Goal: Transaction & Acquisition: Obtain resource

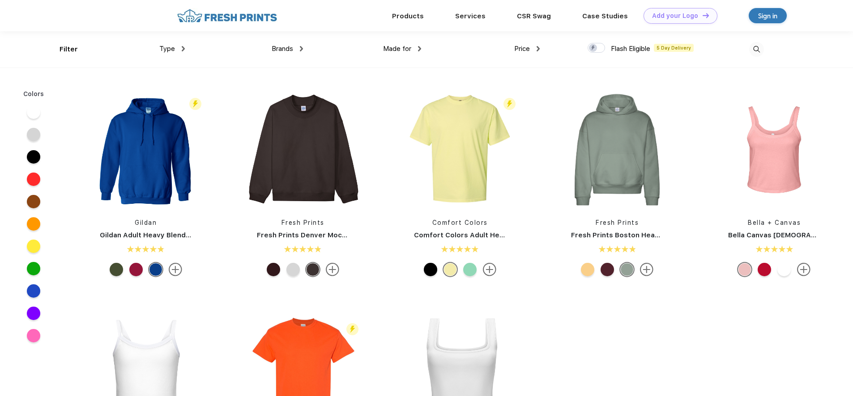
scroll to position [0, 0]
click at [182, 47] on img at bounding box center [183, 48] width 3 height 5
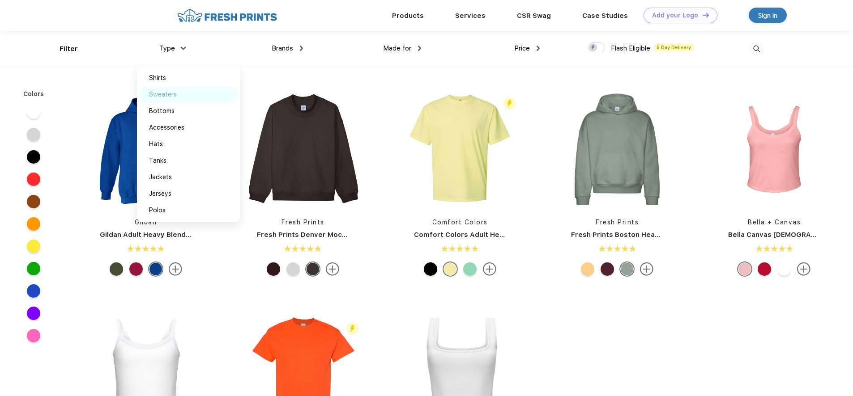
click at [165, 95] on div "Sweaters" at bounding box center [163, 94] width 28 height 9
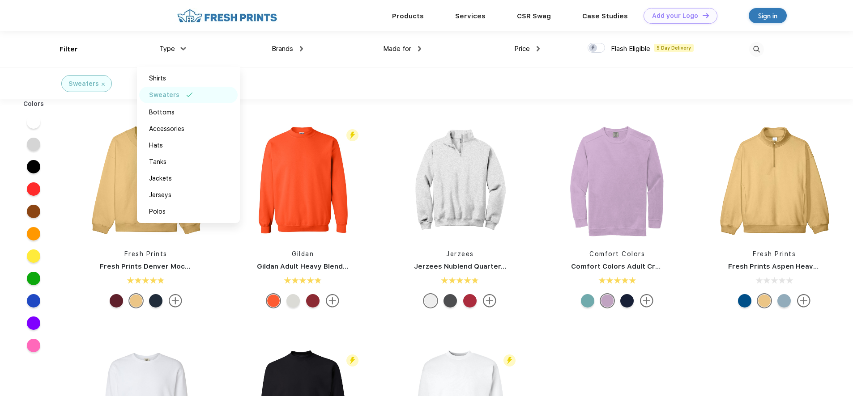
click at [340, 76] on div "Sweaters" at bounding box center [426, 84] width 853 height 32
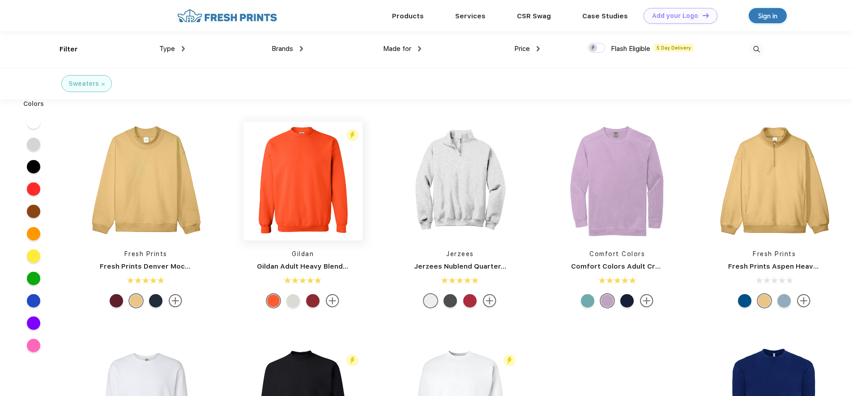
click at [311, 201] on img at bounding box center [302, 181] width 119 height 119
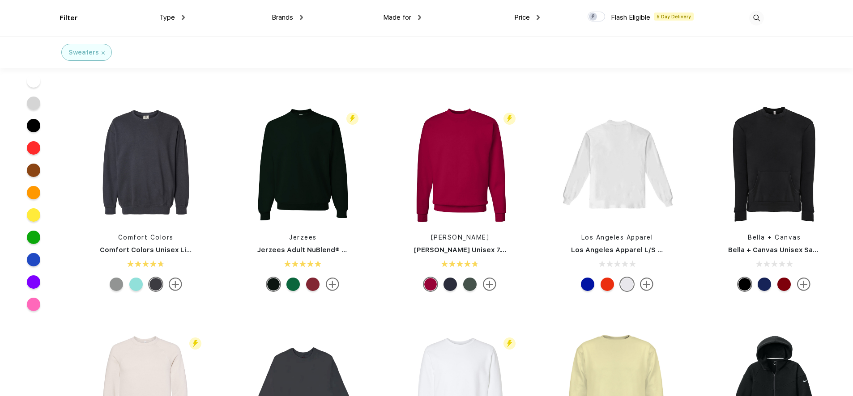
scroll to position [179, 0]
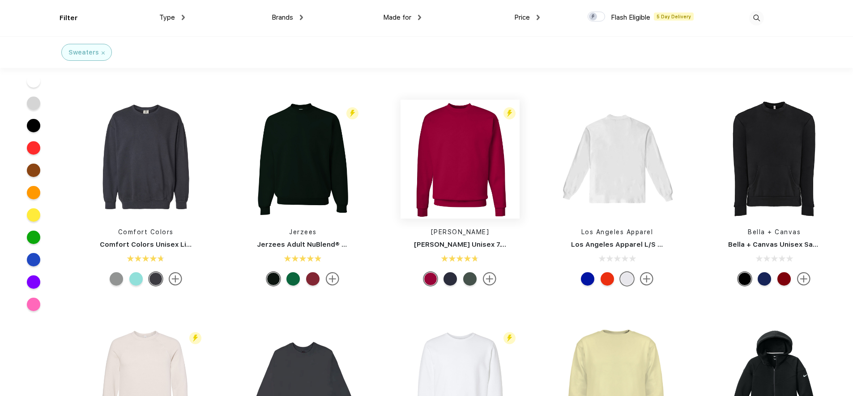
click at [446, 161] on img at bounding box center [459, 159] width 119 height 119
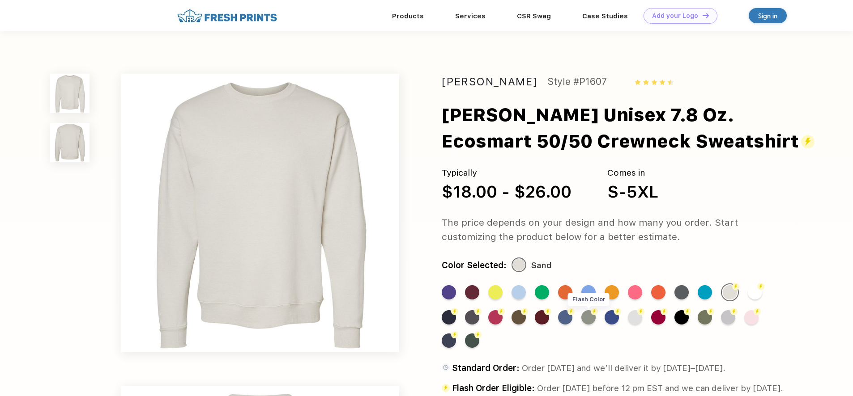
click at [583, 318] on div "Flash Color" at bounding box center [588, 317] width 14 height 14
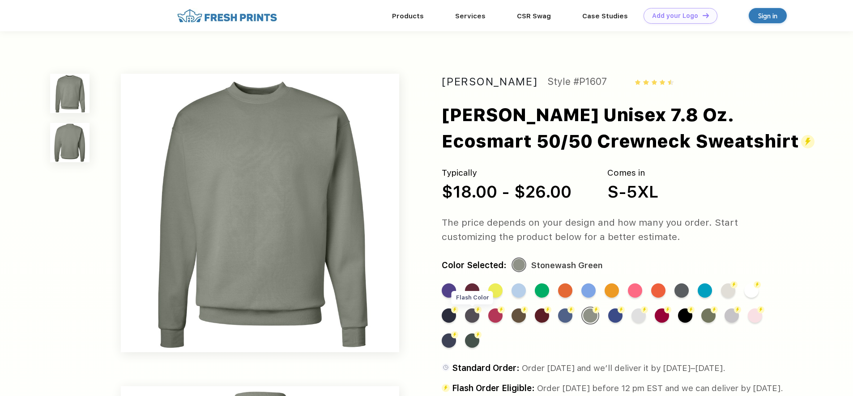
click at [475, 319] on div "Flash Color" at bounding box center [472, 316] width 14 height 14
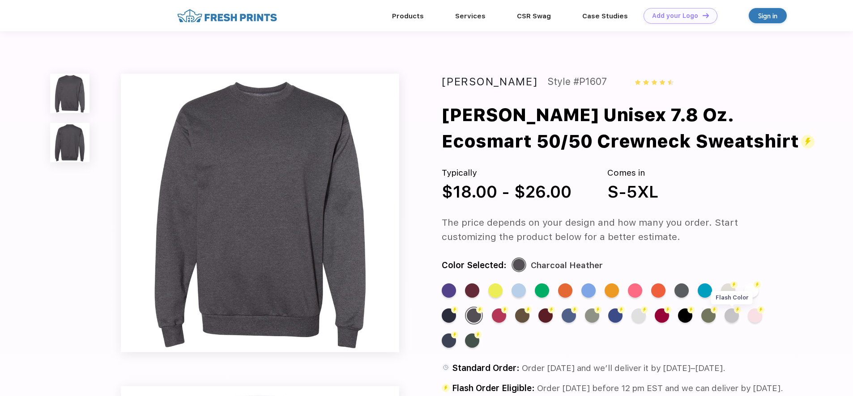
click at [734, 317] on div "Flash Color" at bounding box center [731, 316] width 14 height 14
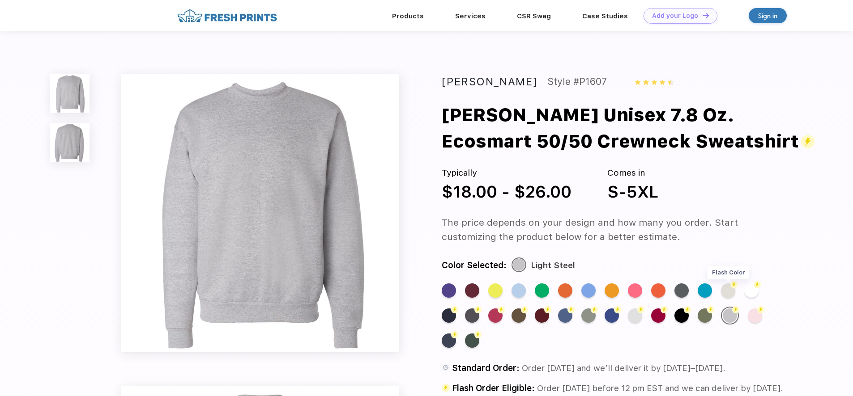
click at [730, 289] on div "Flash Color" at bounding box center [728, 291] width 14 height 14
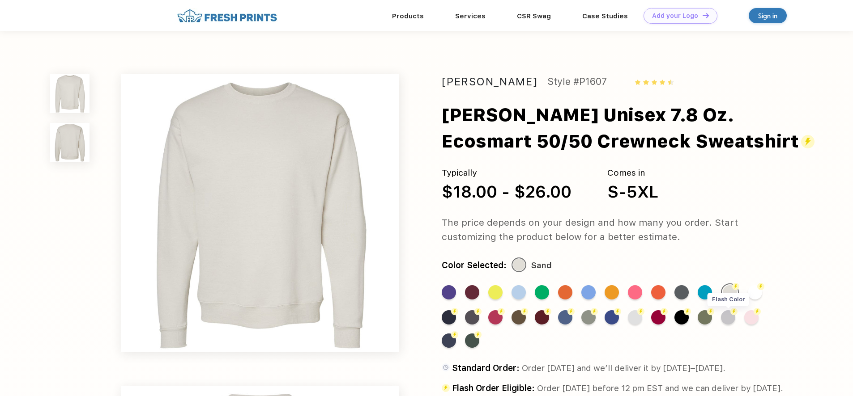
click at [731, 315] on img at bounding box center [733, 311] width 7 height 7
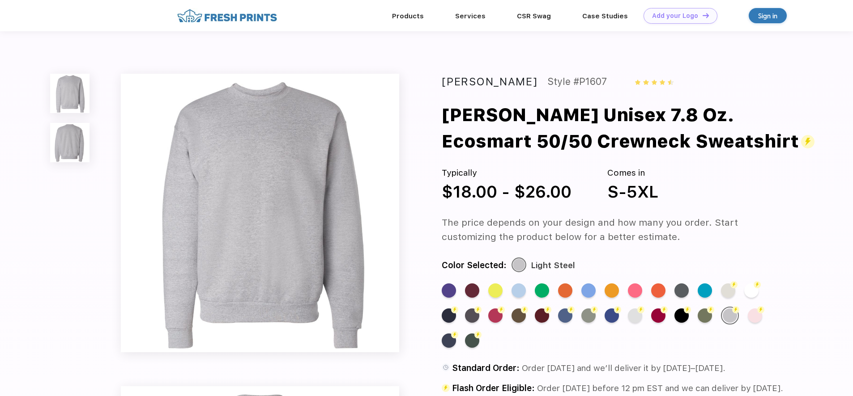
scroll to position [179, 0]
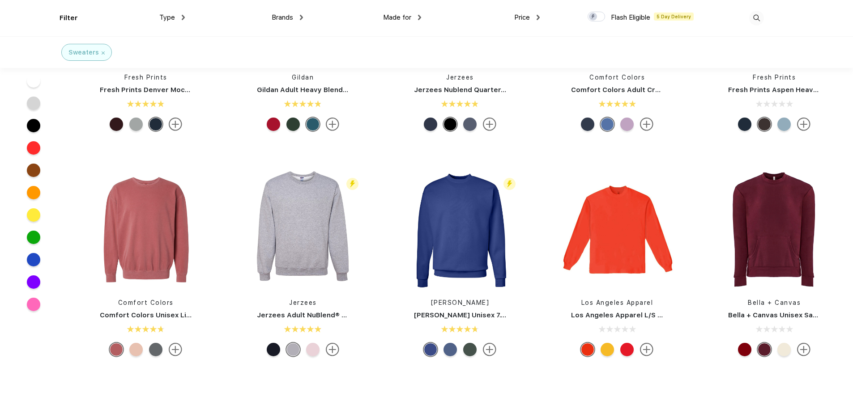
scroll to position [135, 0]
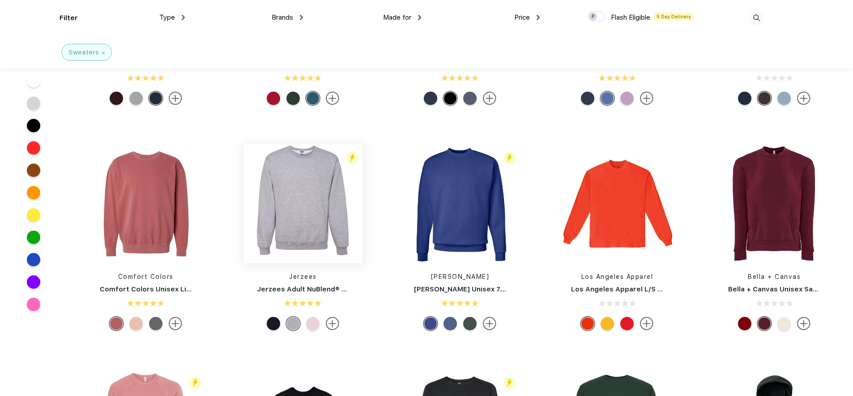
click at [322, 241] on img at bounding box center [302, 203] width 119 height 119
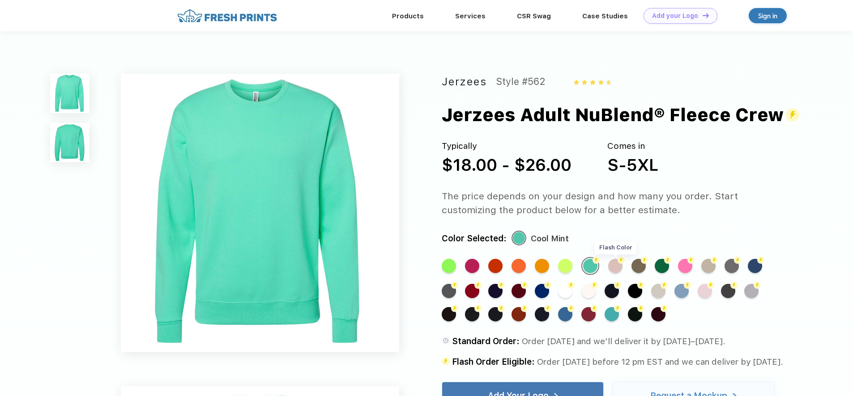
drag, startPoint x: 625, startPoint y: 266, endPoint x: 618, endPoint y: 268, distance: 7.1
click at [624, 266] on div "Standard Color Standard Color Standard Color Standard Color Standard Color Stan…" at bounding box center [606, 293] width 331 height 73
click at [616, 268] on div "Flash Color" at bounding box center [615, 266] width 14 height 14
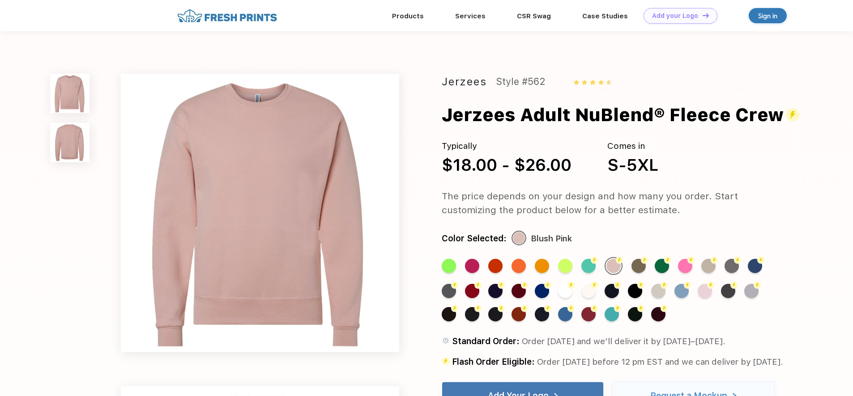
scroll to position [135, 0]
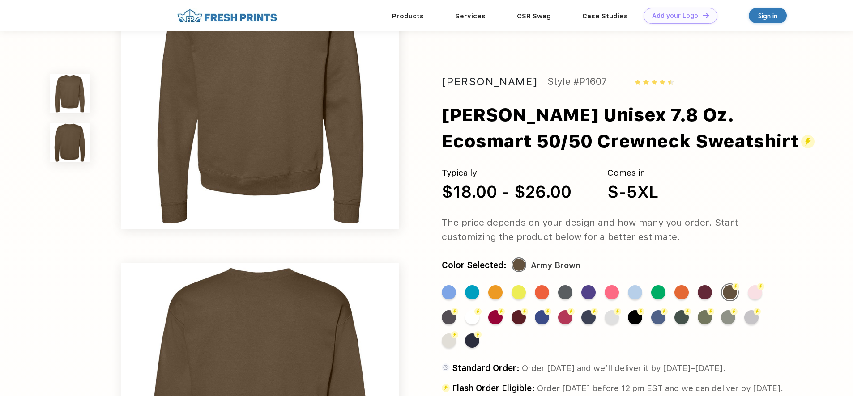
scroll to position [224, 0]
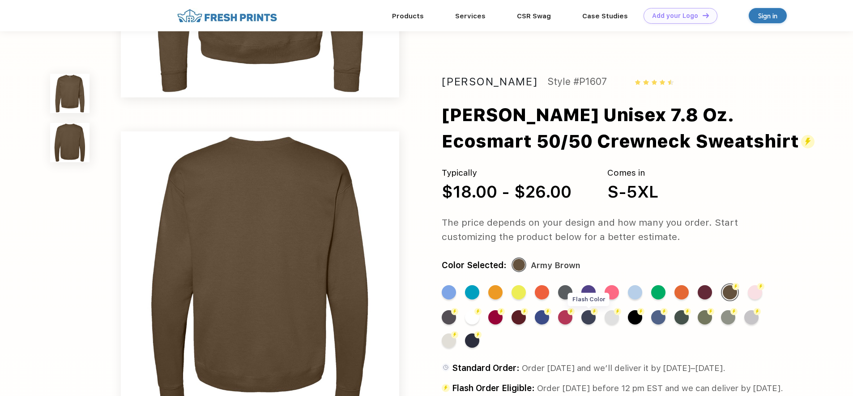
click at [584, 322] on div "Flash Color" at bounding box center [588, 317] width 14 height 14
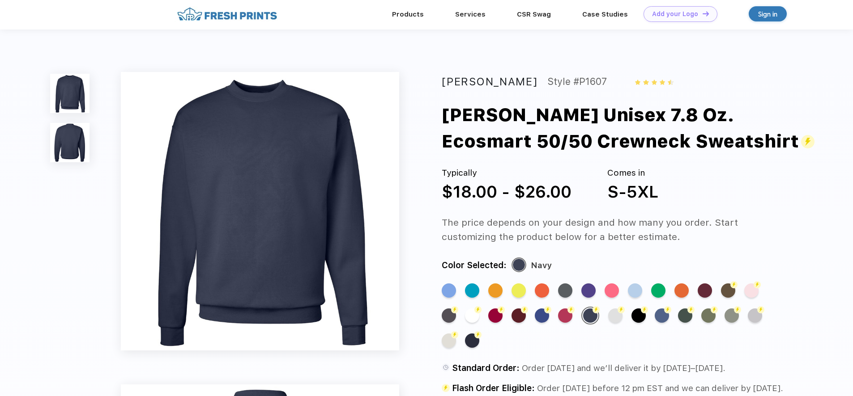
scroll to position [0, 0]
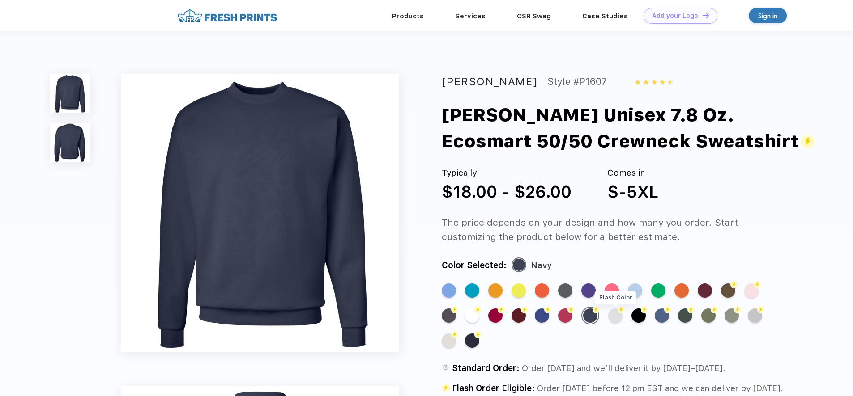
click at [620, 318] on div "Flash Color" at bounding box center [615, 316] width 14 height 14
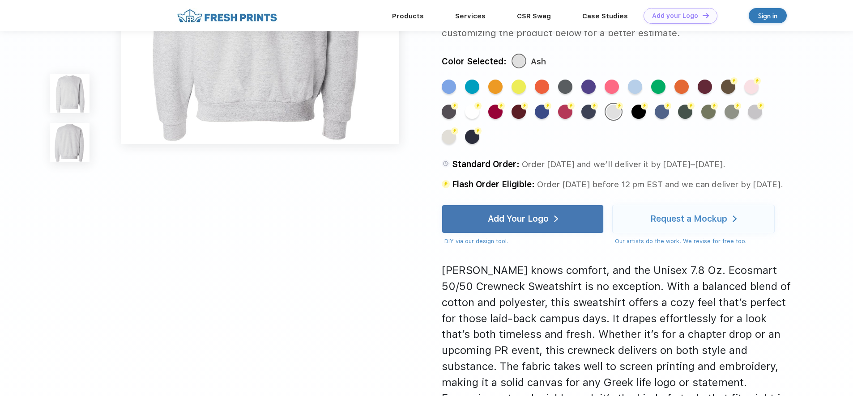
scroll to position [492, 0]
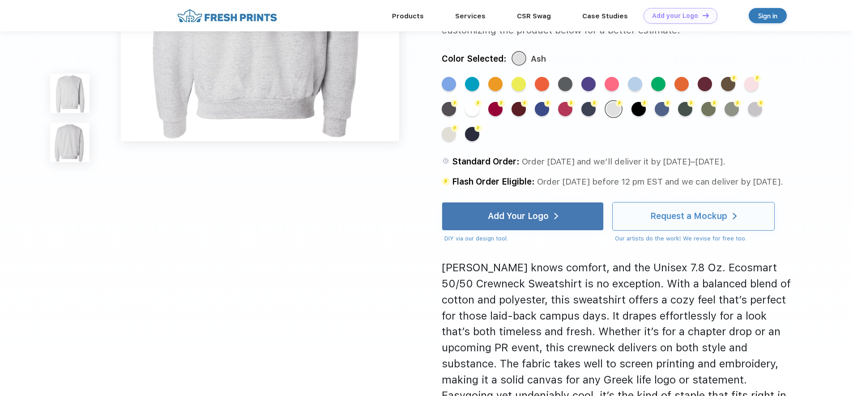
click at [687, 208] on div "Request a Mockup" at bounding box center [693, 217] width 86 height 28
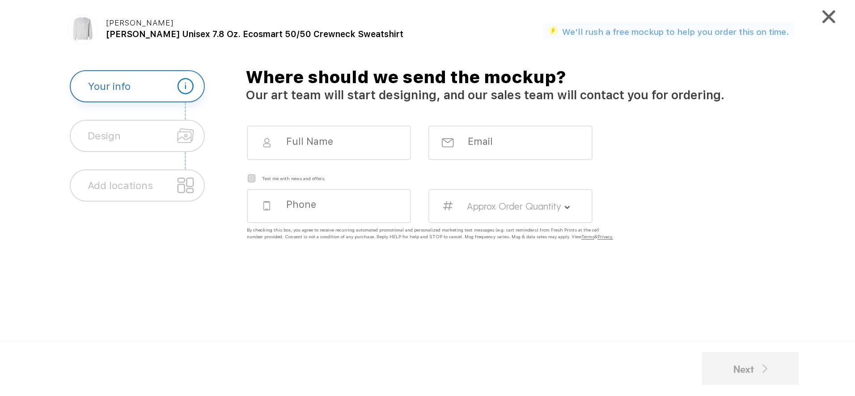
click at [309, 125] on div "Where should we send the mockup? Our art team will start designing, and our sal…" at bounding box center [530, 224] width 590 height 309
click at [348, 143] on input at bounding box center [336, 141] width 102 height 12
type input "Hannah Lopez"
type input "hannahlopez119@gmail.com"
type input "2192860086"
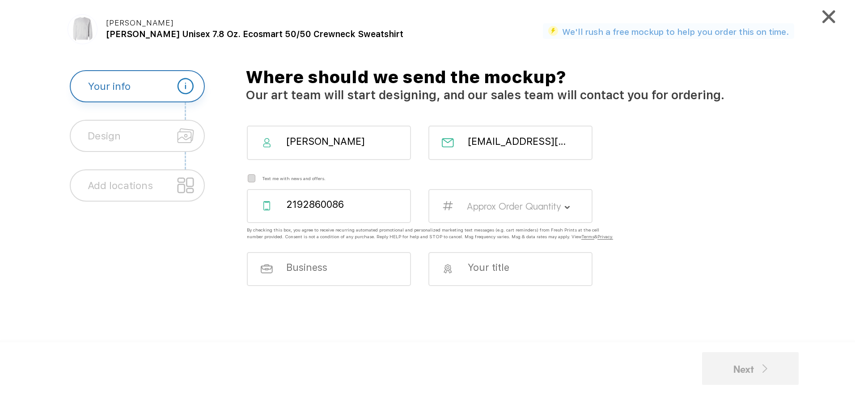
click at [533, 212] on div "Approx Order Quantity" at bounding box center [511, 206] width 164 height 34
click at [536, 246] on label "24-35" at bounding box center [541, 243] width 17 height 7
click at [366, 285] on div at bounding box center [329, 269] width 164 height 34
click at [369, 281] on div at bounding box center [329, 269] width 164 height 34
click at [493, 270] on input at bounding box center [518, 268] width 102 height 12
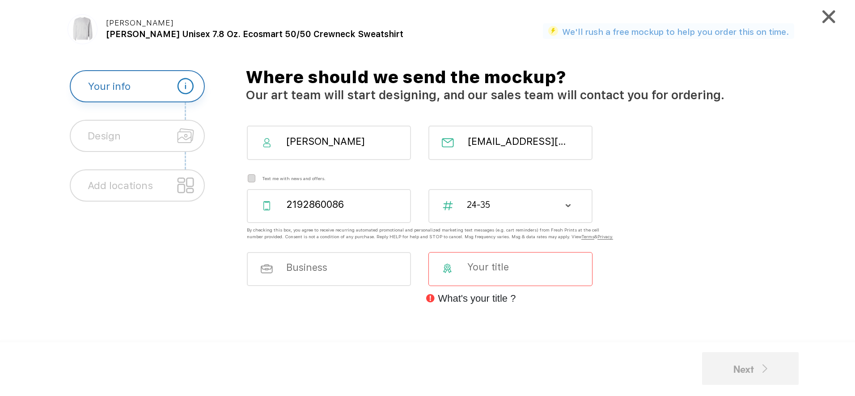
click at [323, 281] on div at bounding box center [329, 269] width 164 height 34
click at [289, 270] on input at bounding box center [336, 268] width 102 height 12
type input "Cincinnati Children's"
click at [477, 281] on div at bounding box center [511, 269] width 164 height 34
click at [481, 270] on input at bounding box center [518, 267] width 102 height 12
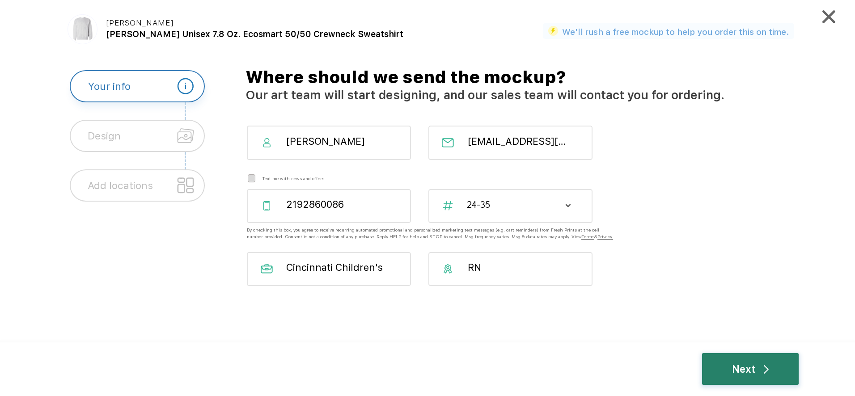
type input "RN"
click at [712, 371] on div "Next" at bounding box center [750, 369] width 97 height 32
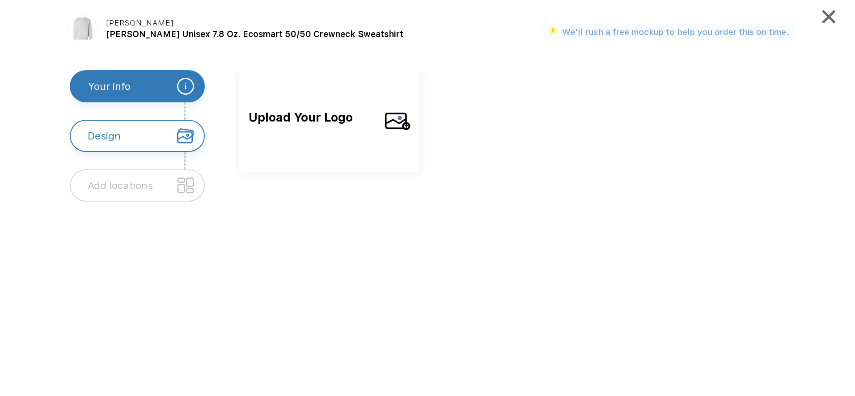
click at [399, 123] on img at bounding box center [397, 121] width 25 height 22
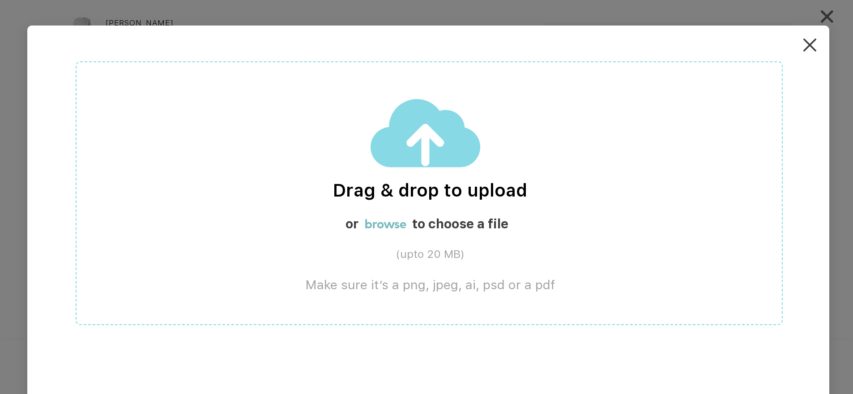
click at [816, 42] on img at bounding box center [809, 44] width 13 height 13
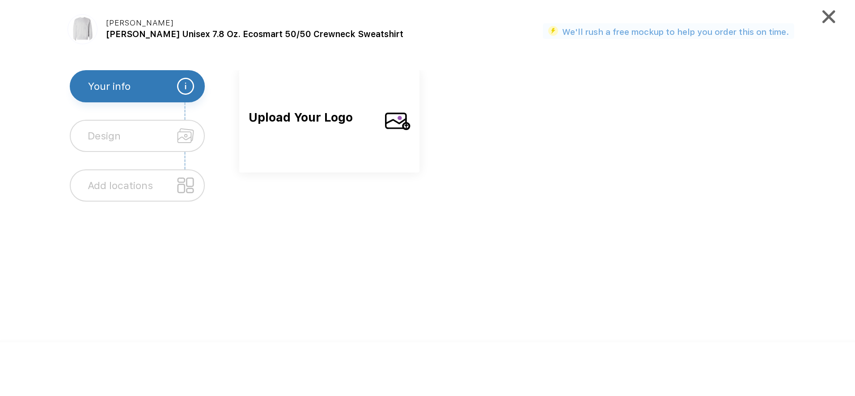
click at [273, 117] on span "Upload Your Logo" at bounding box center [313, 128] width 129 height 38
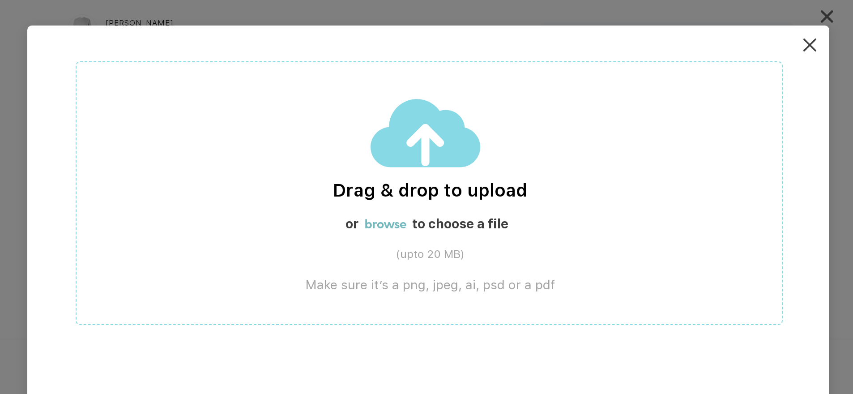
drag, startPoint x: 423, startPoint y: 164, endPoint x: 428, endPoint y: 104, distance: 59.7
click at [428, 104] on img at bounding box center [425, 133] width 111 height 70
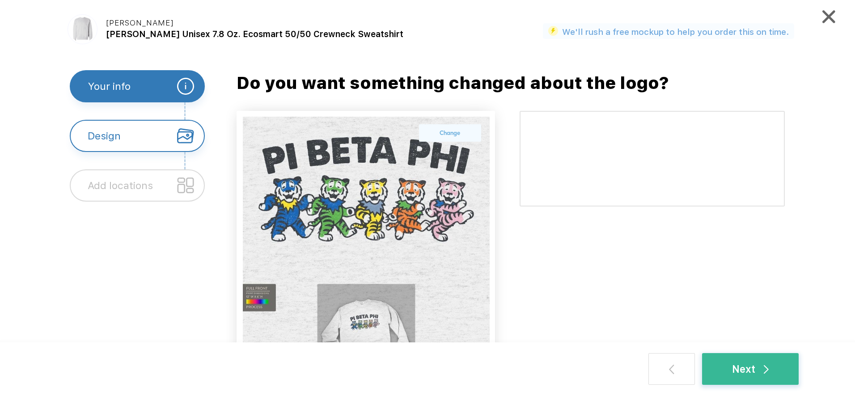
click at [425, 233] on img at bounding box center [366, 240] width 247 height 246
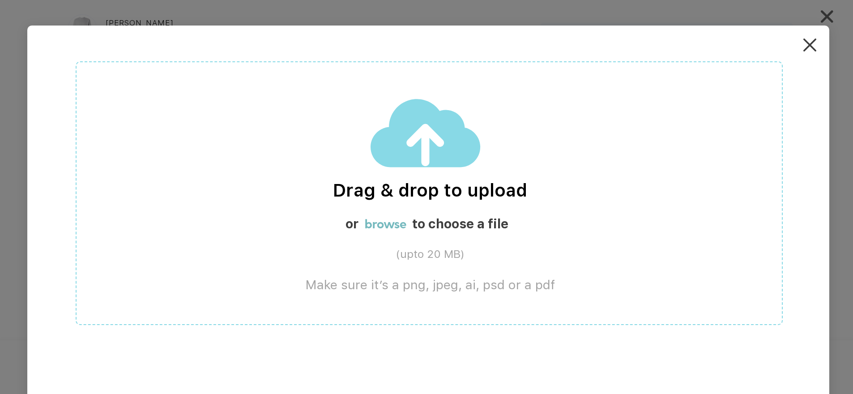
click at [814, 38] on div "Drag & drop to upload or browse to choose a file (upto 20 MB) Make sure it’s a …" at bounding box center [428, 222] width 802 height 394
click at [812, 46] on img at bounding box center [809, 44] width 13 height 13
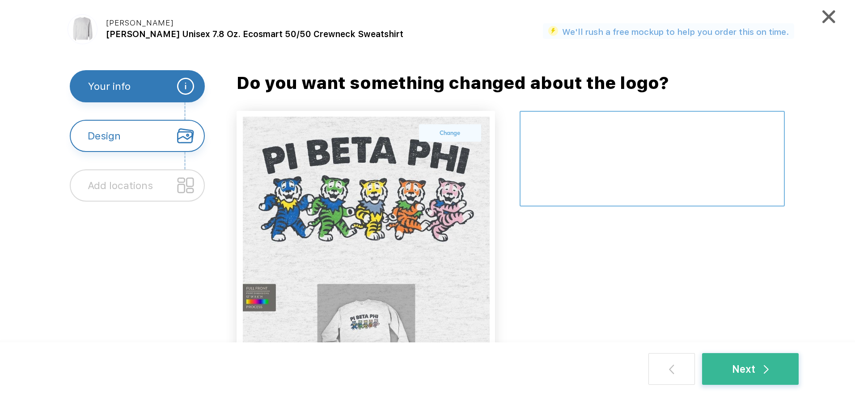
click at [615, 139] on textarea at bounding box center [652, 159] width 265 height 96
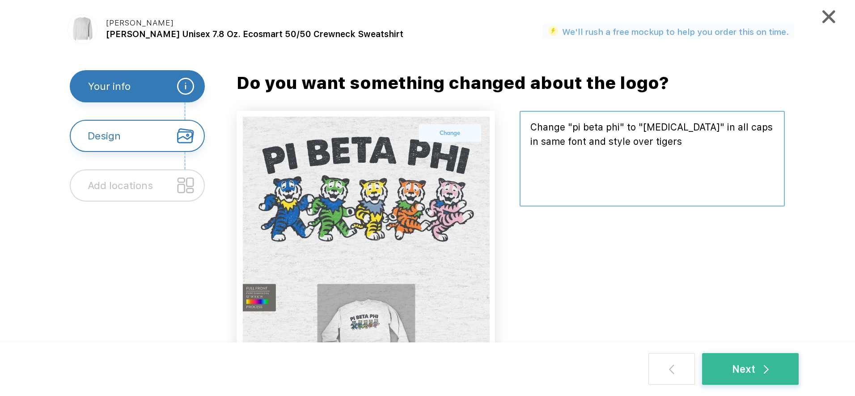
click at [526, 127] on textarea at bounding box center [652, 159] width 265 height 96
click at [731, 140] on textarea at bounding box center [652, 159] width 265 height 96
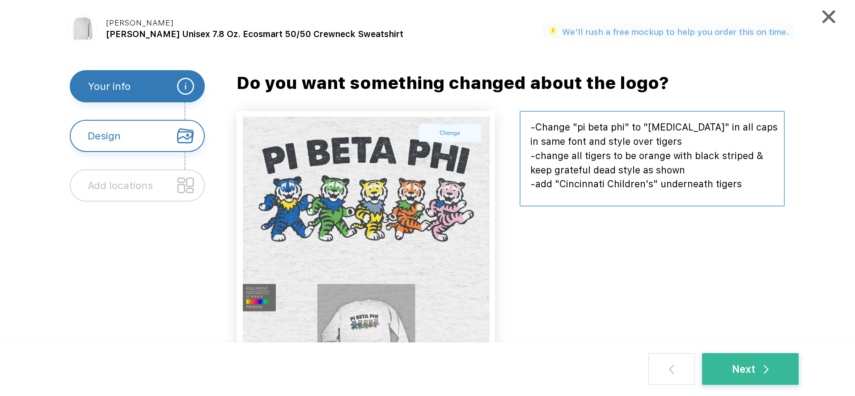
click at [690, 167] on textarea at bounding box center [652, 159] width 265 height 96
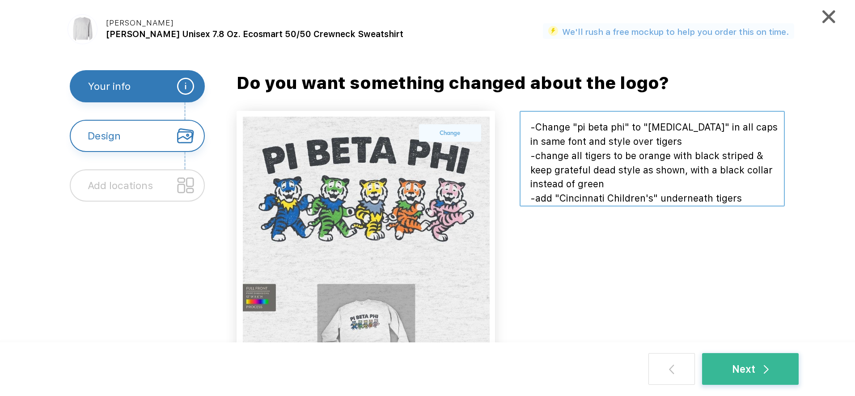
scroll to position [3, 0]
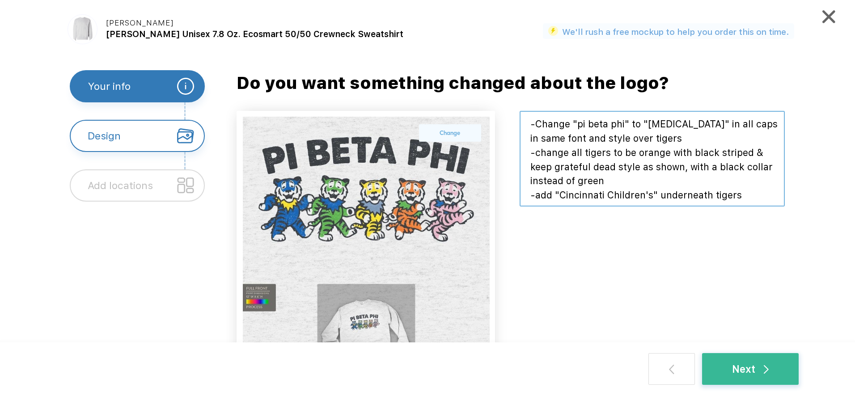
click at [701, 158] on textarea at bounding box center [652, 159] width 265 height 96
click at [635, 163] on textarea at bounding box center [652, 159] width 265 height 96
click at [661, 198] on textarea at bounding box center [652, 159] width 265 height 96
click at [621, 179] on textarea at bounding box center [652, 159] width 265 height 96
click at [776, 195] on textarea at bounding box center [652, 159] width 265 height 96
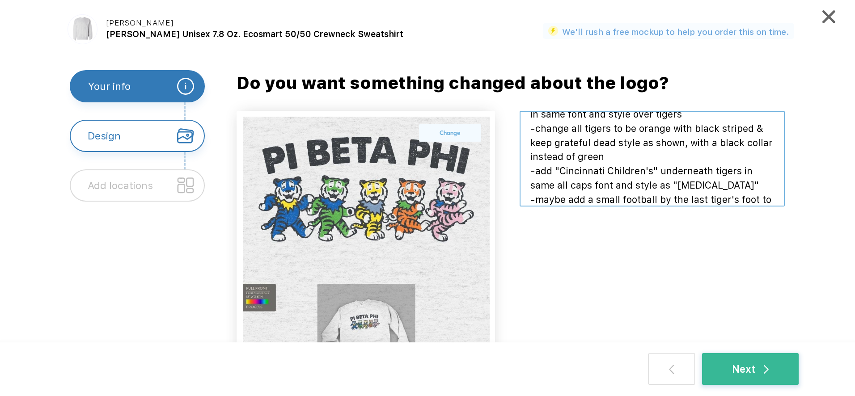
scroll to position [41, 0]
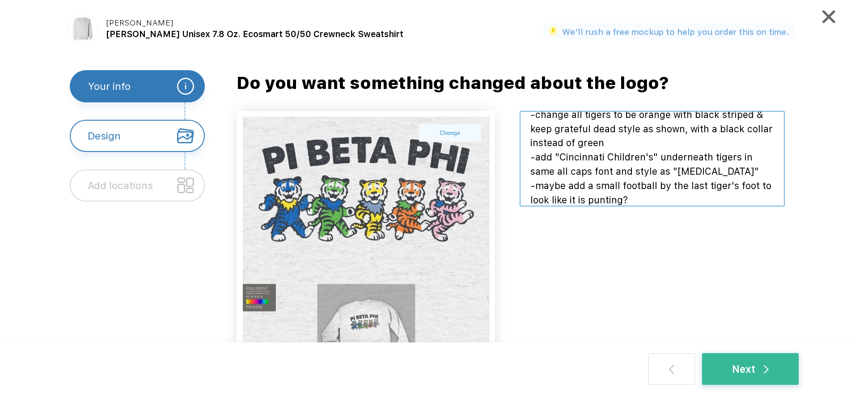
click at [658, 157] on textarea at bounding box center [652, 159] width 265 height 96
click at [768, 176] on textarea at bounding box center [652, 159] width 265 height 96
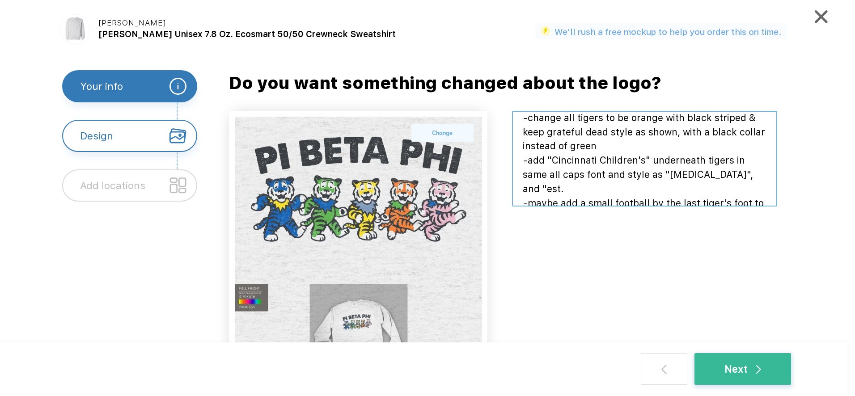
click at [601, 195] on textarea at bounding box center [644, 159] width 265 height 96
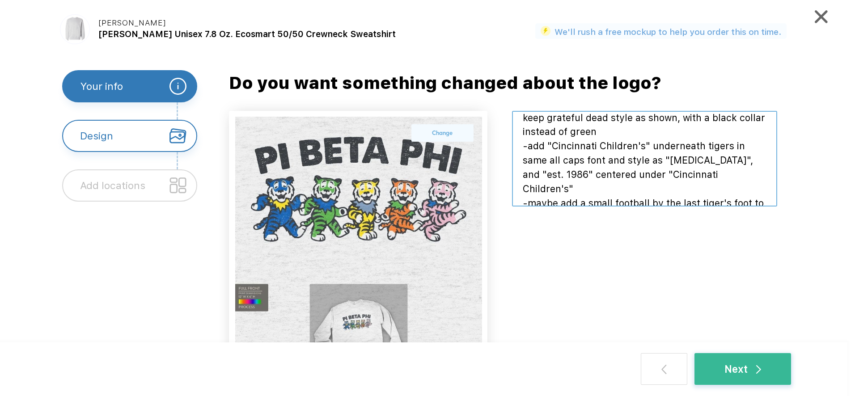
scroll to position [60, 0]
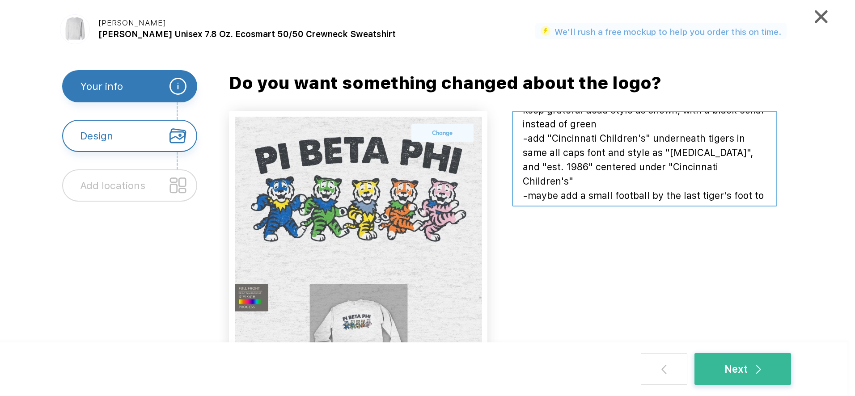
click at [631, 193] on textarea at bounding box center [644, 159] width 265 height 96
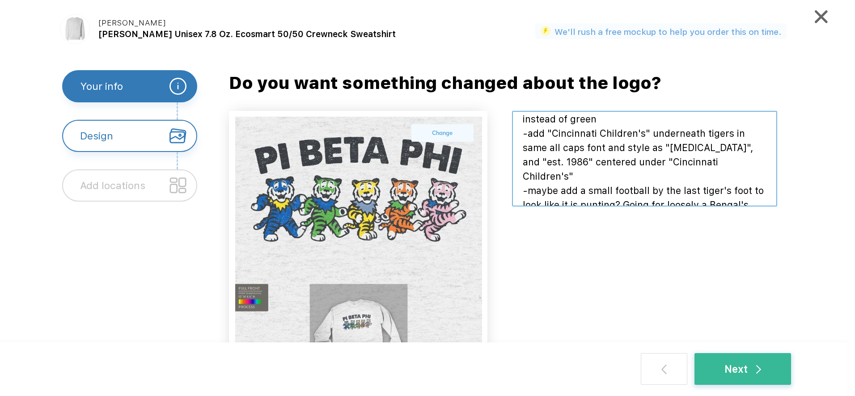
scroll to position [74, 0]
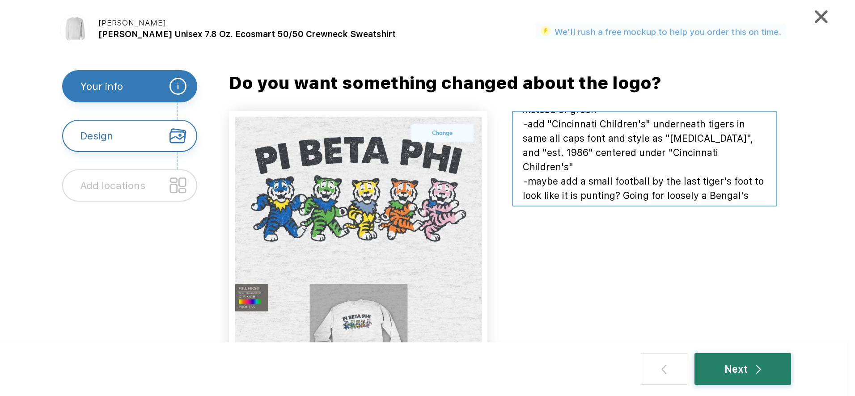
type textarea "-Change "pi beta phi" to "bone marrow transplant" in all caps in same font and …"
click at [743, 361] on div "Next" at bounding box center [743, 369] width 97 height 32
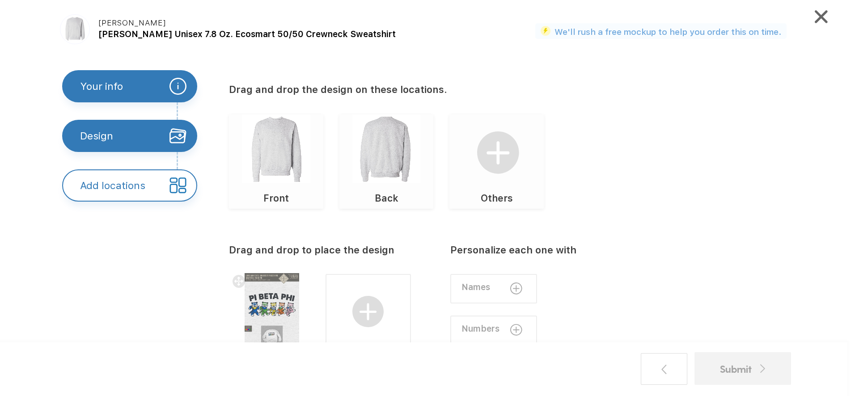
scroll to position [45, 0]
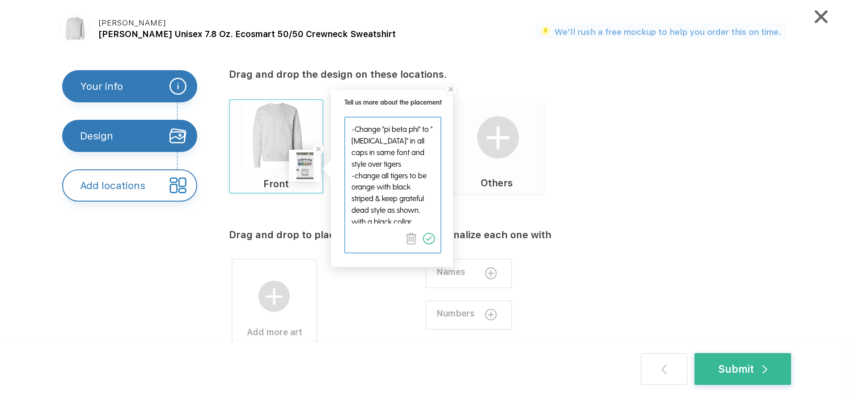
click at [432, 239] on img at bounding box center [429, 239] width 12 height 12
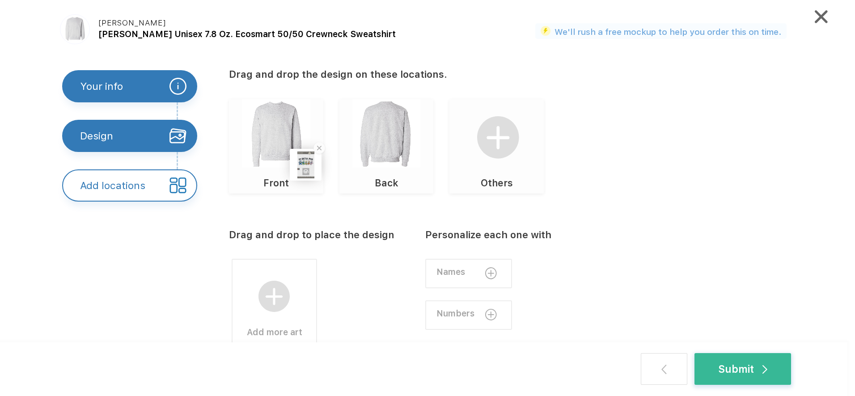
click at [304, 170] on div at bounding box center [306, 165] width 27 height 27
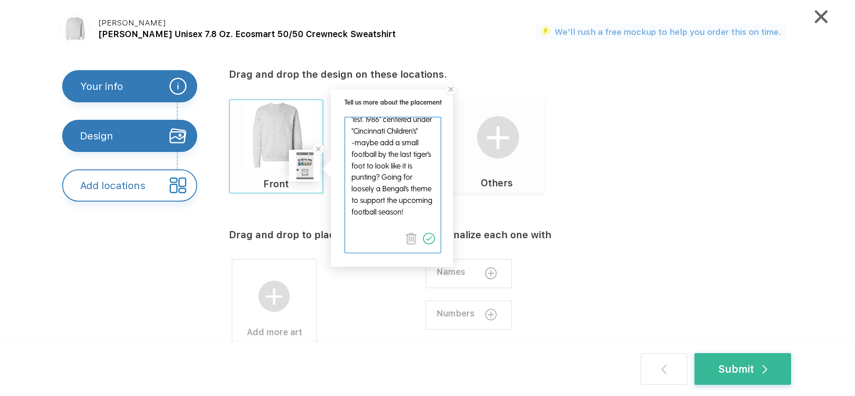
scroll to position [195, 0]
click at [429, 241] on img at bounding box center [429, 239] width 12 height 12
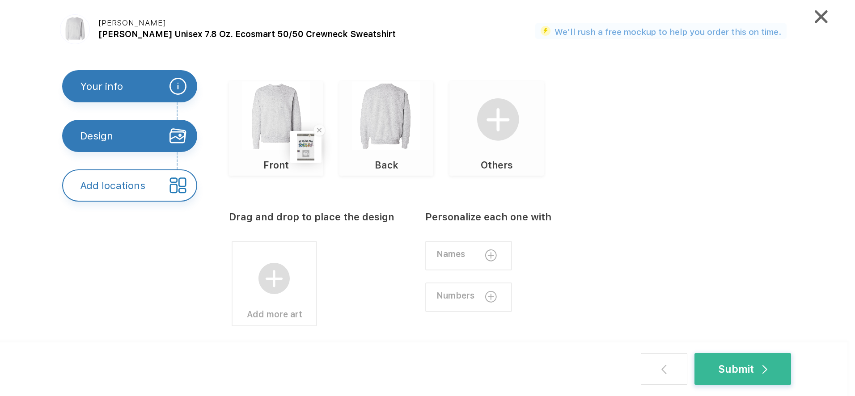
scroll to position [72, 0]
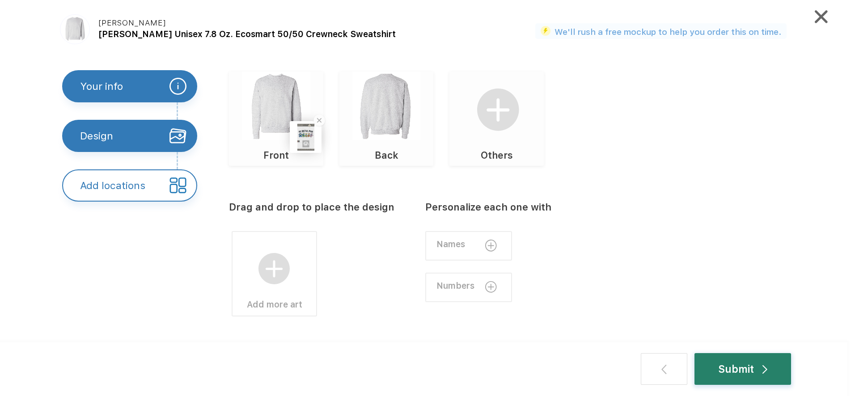
click at [717, 367] on div "Submit" at bounding box center [743, 369] width 97 height 32
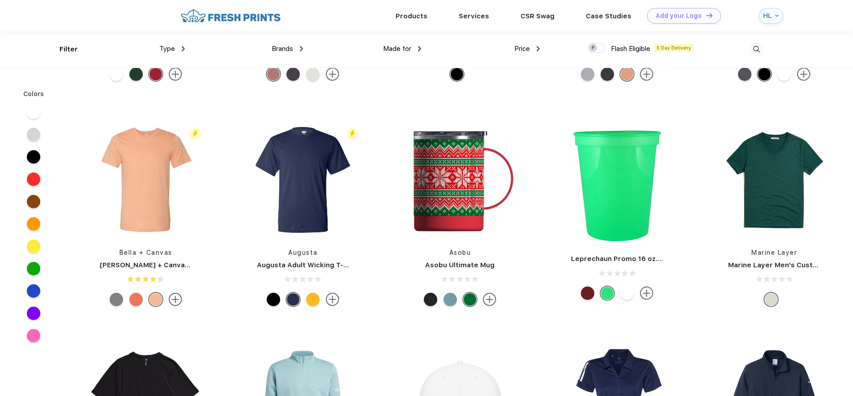
scroll to position [7336, 0]
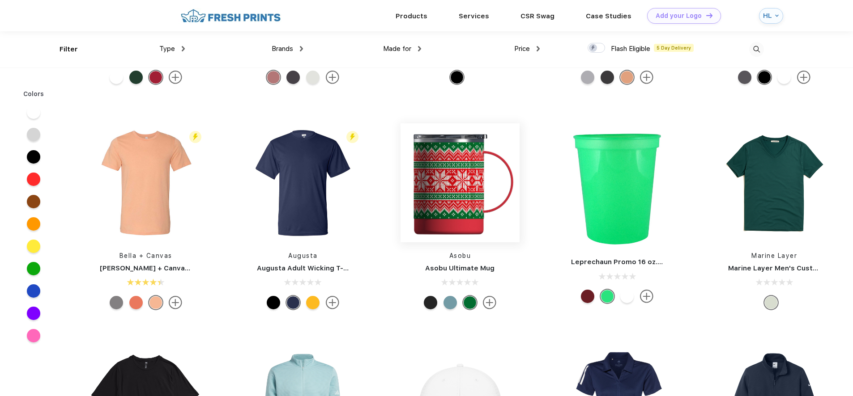
click at [467, 219] on img at bounding box center [459, 182] width 119 height 119
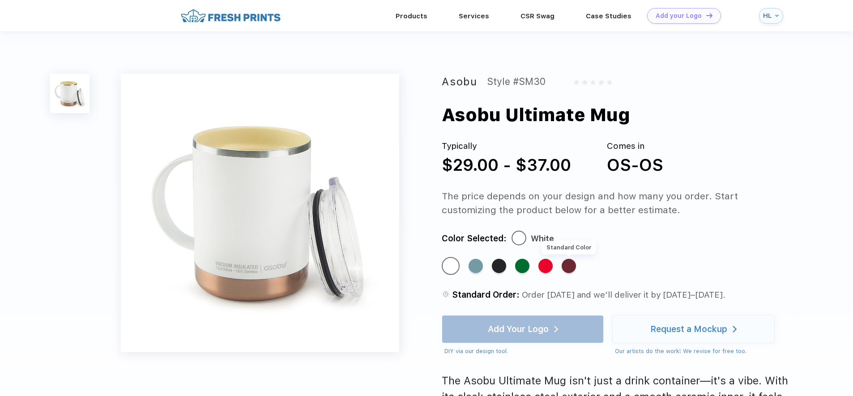
click at [571, 269] on div "Standard Color" at bounding box center [568, 266] width 14 height 14
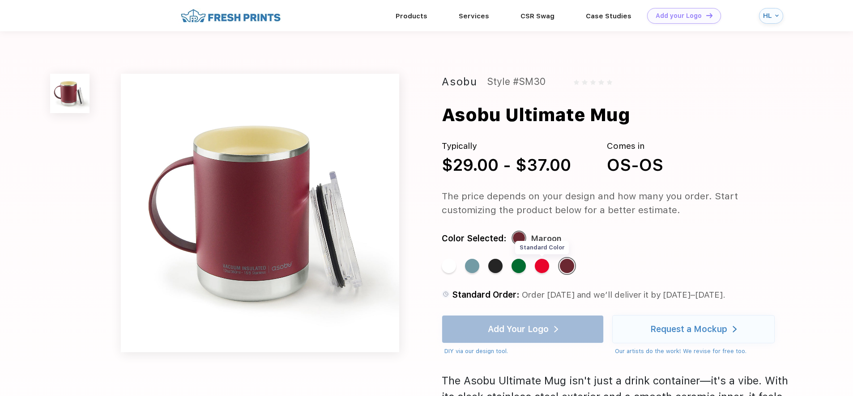
click at [543, 268] on div "Standard Color" at bounding box center [542, 266] width 14 height 14
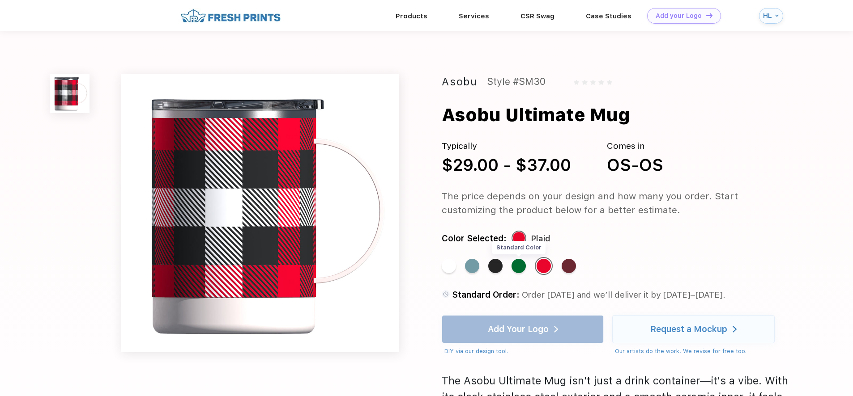
click at [520, 266] on div "Standard Color" at bounding box center [518, 266] width 14 height 14
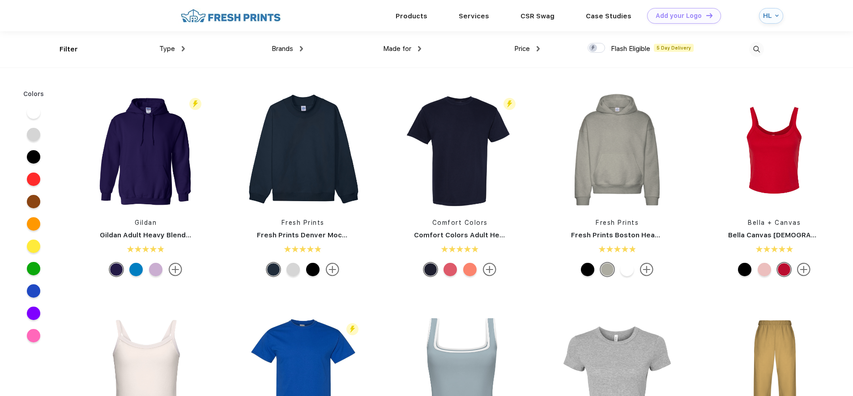
click at [764, 14] on div "HL" at bounding box center [768, 16] width 10 height 8
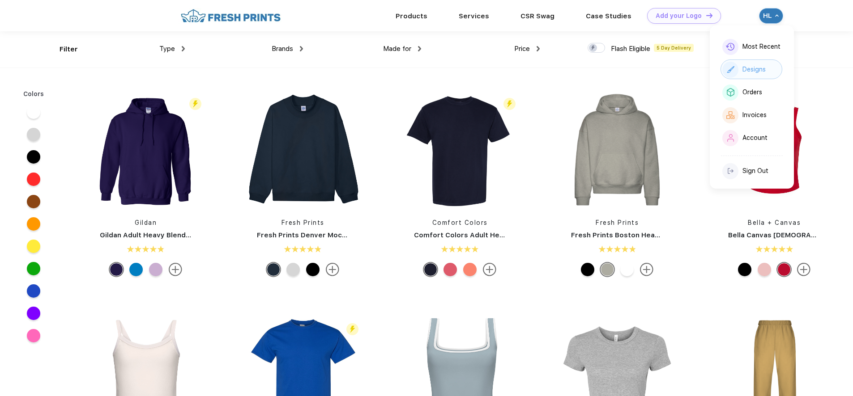
click at [760, 59] on div "Designs" at bounding box center [751, 69] width 62 height 20
